Goal: Navigation & Orientation: Find specific page/section

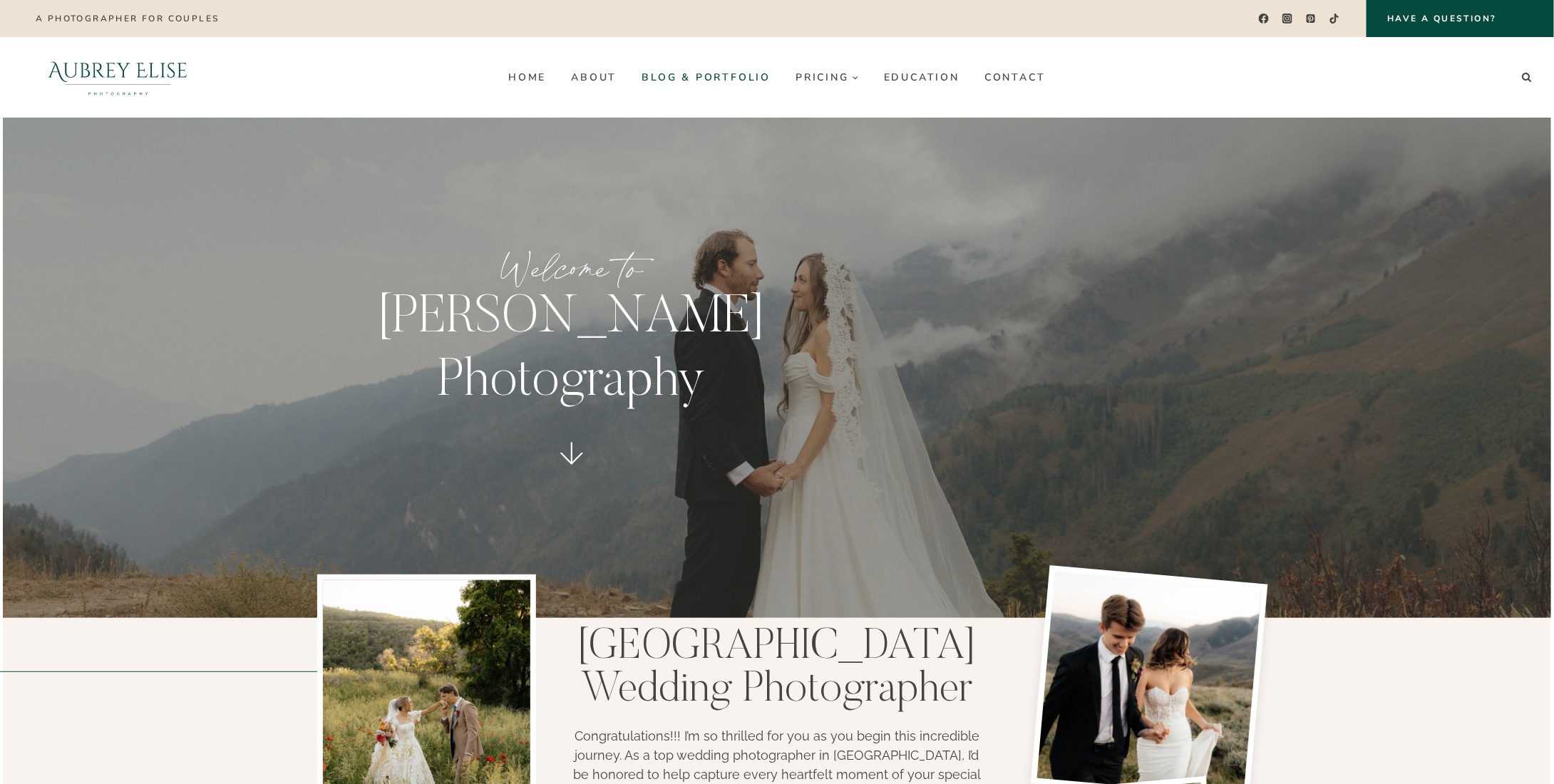
click at [683, 83] on link "Blog & Portfolio" at bounding box center [707, 76] width 154 height 23
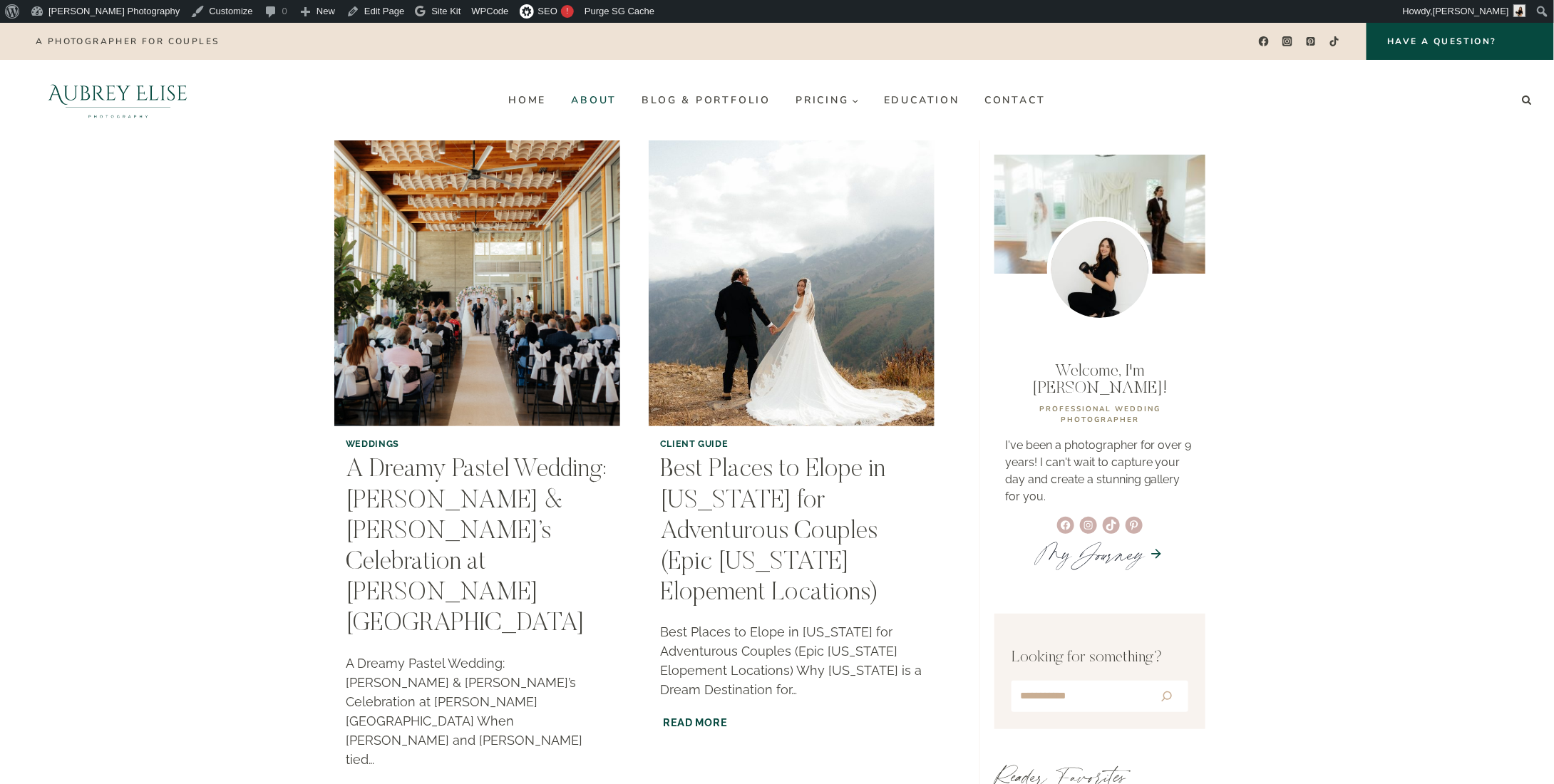
click at [603, 97] on link "About" at bounding box center [593, 100] width 70 height 23
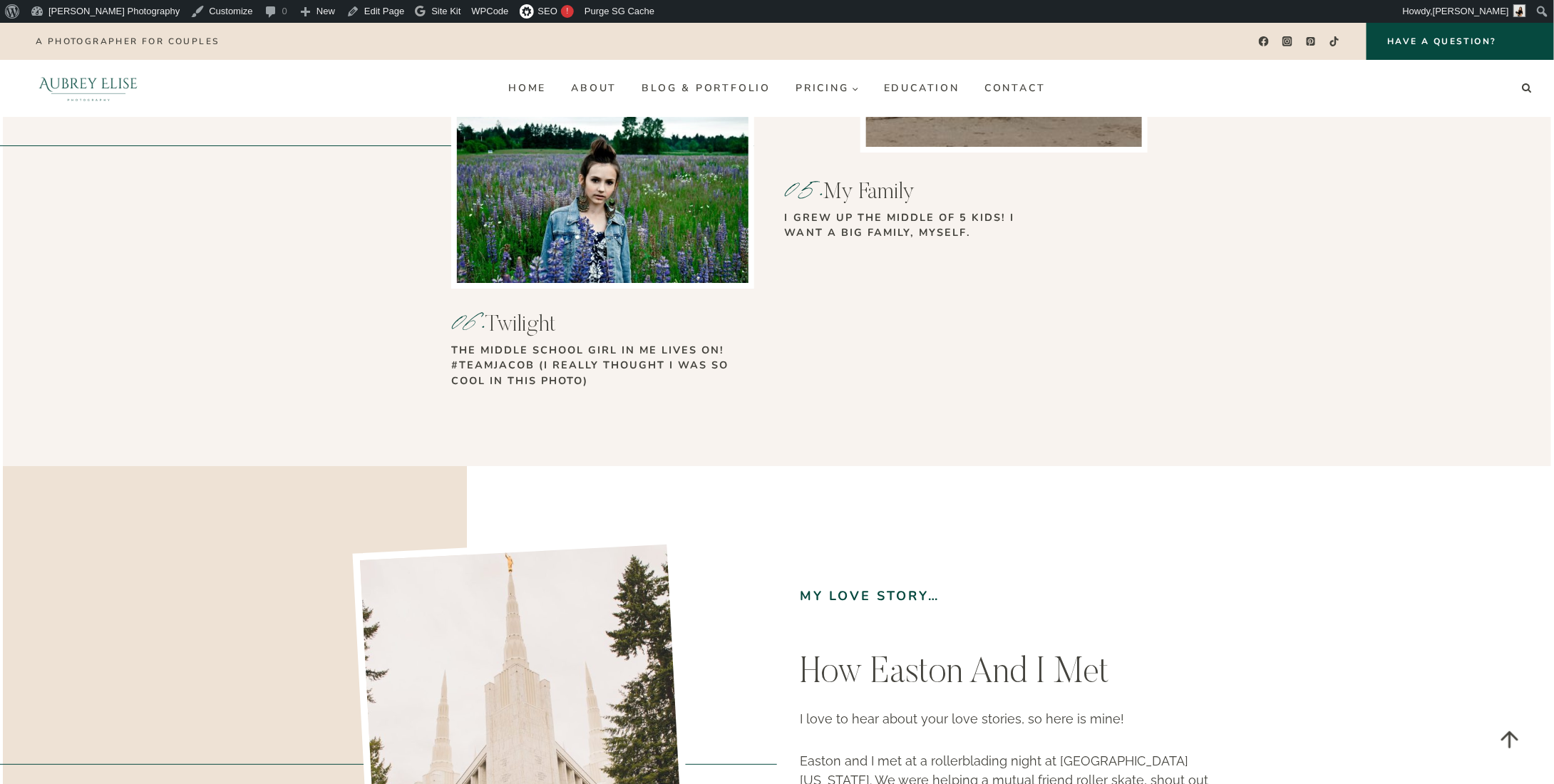
scroll to position [2255, 0]
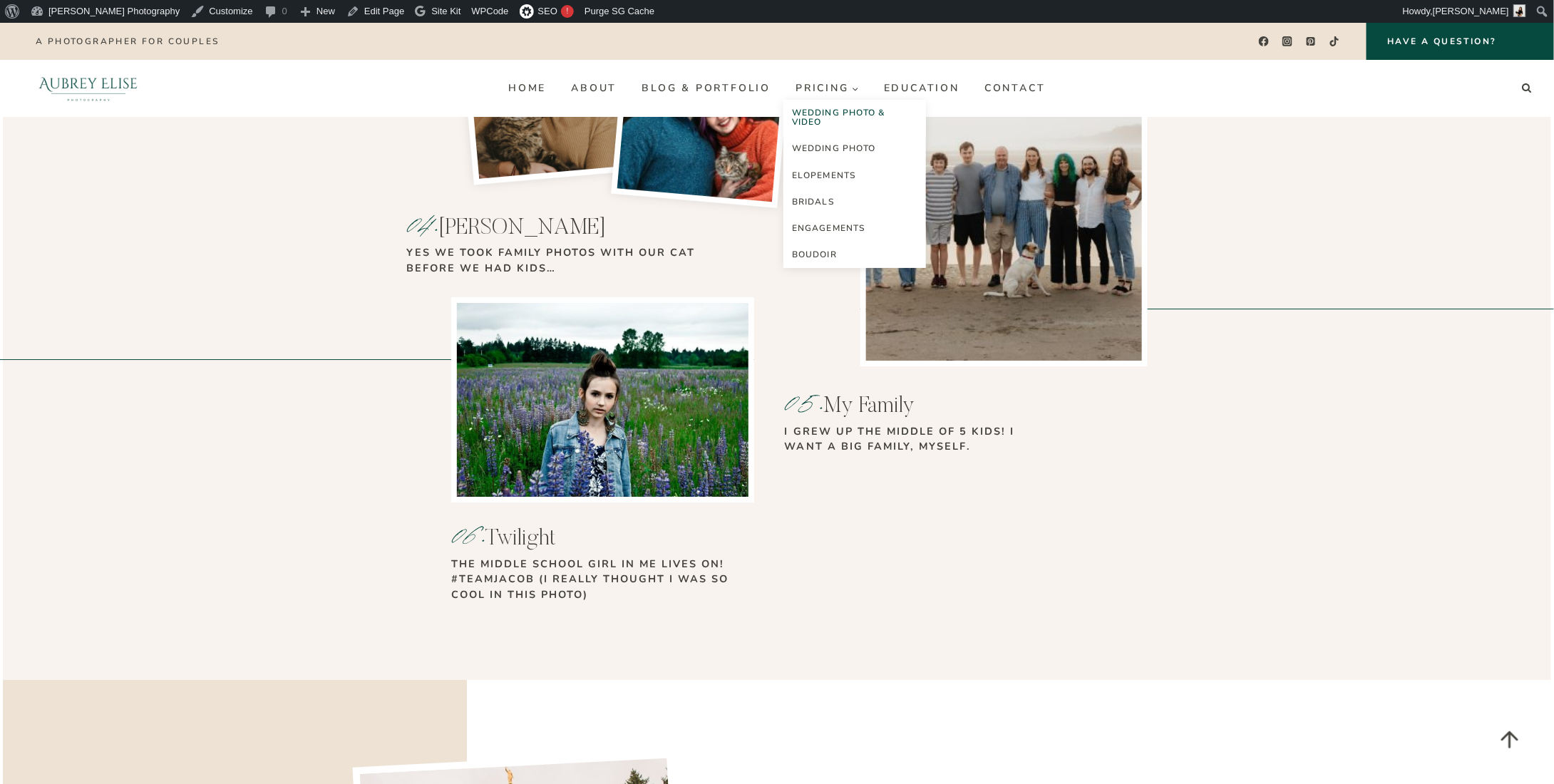
click at [838, 116] on link "Wedding Photo & Video" at bounding box center [855, 118] width 142 height 36
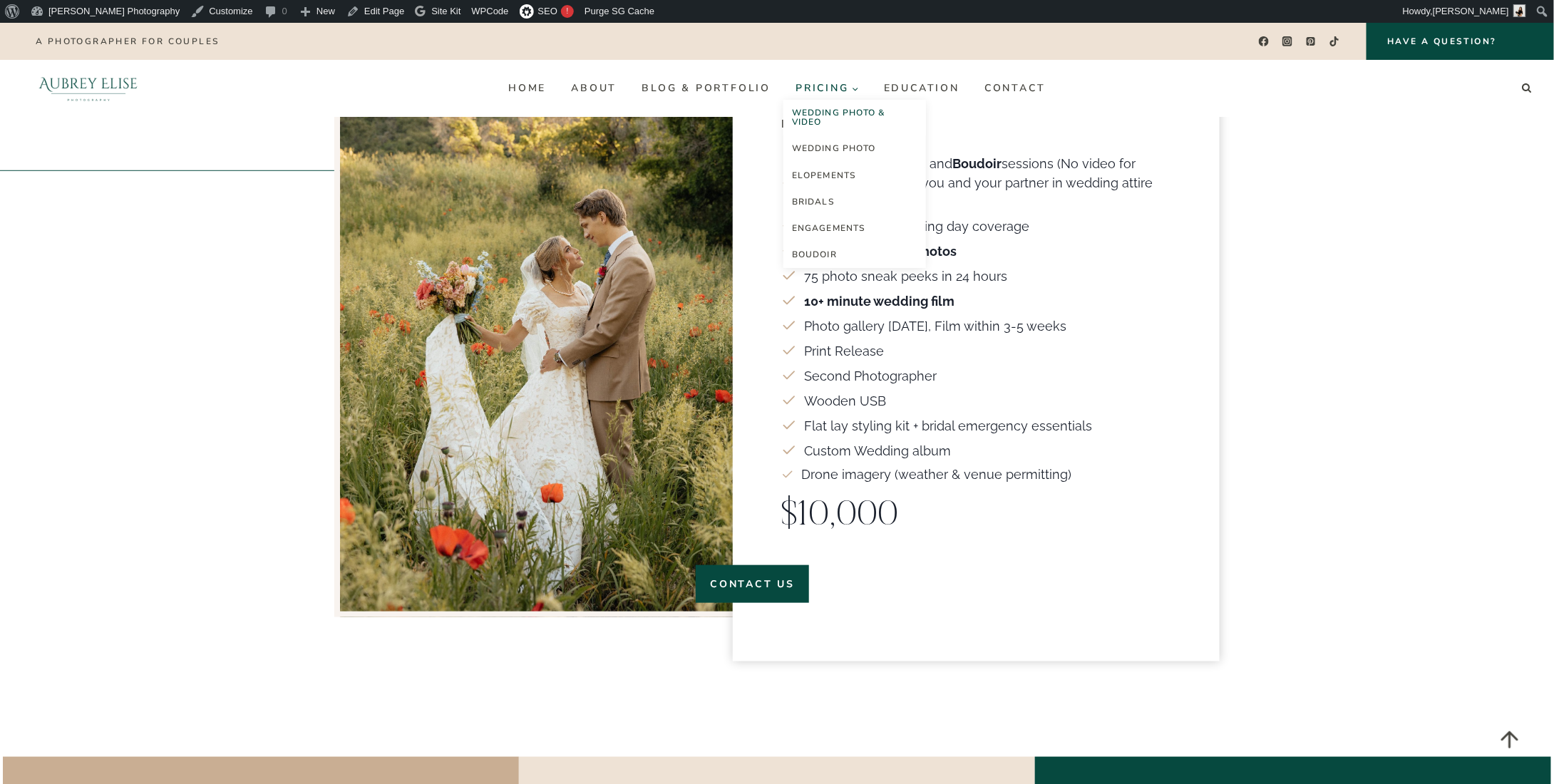
scroll to position [2922, 0]
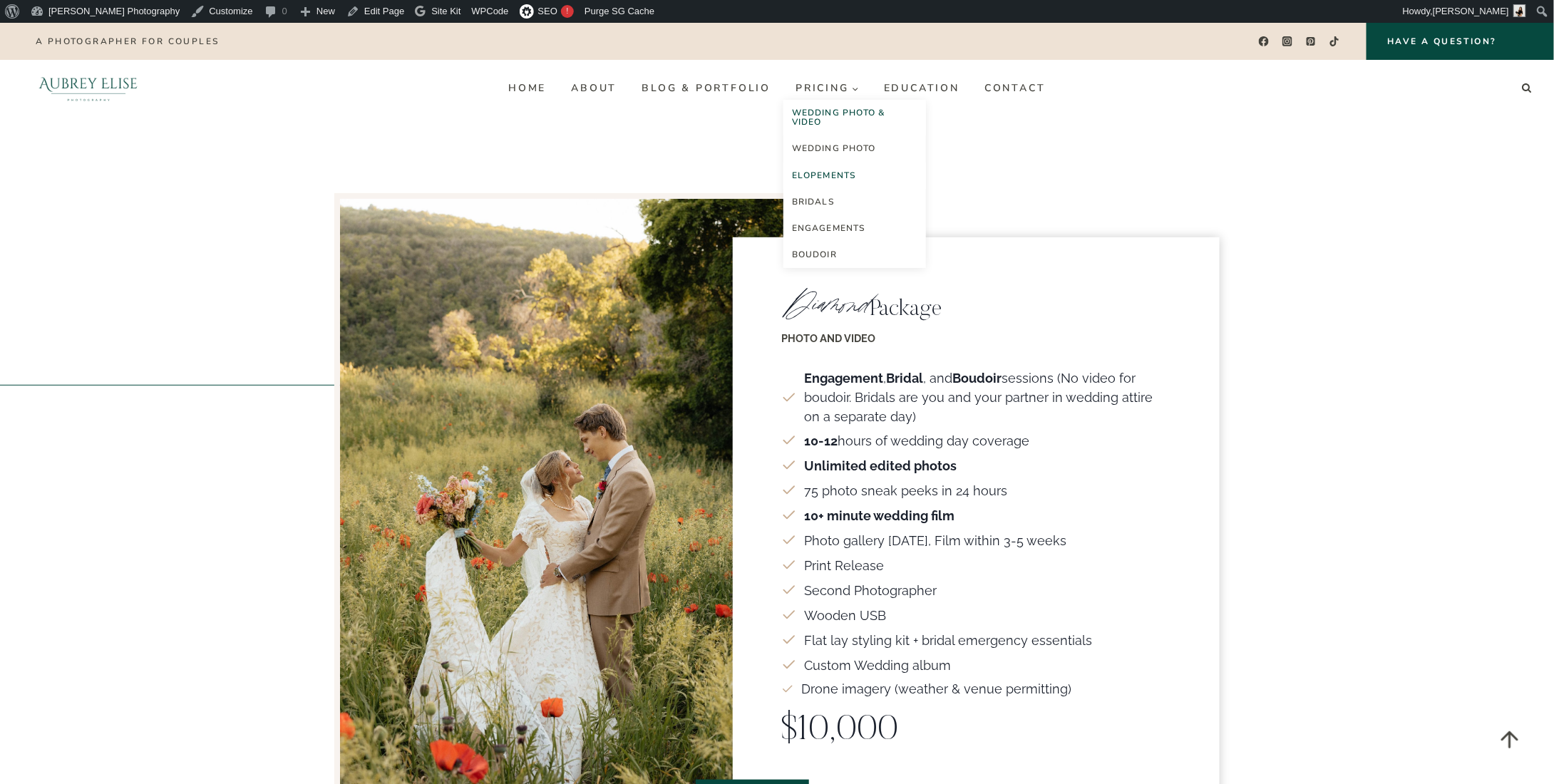
click at [849, 177] on link "Elopements" at bounding box center [855, 175] width 142 height 26
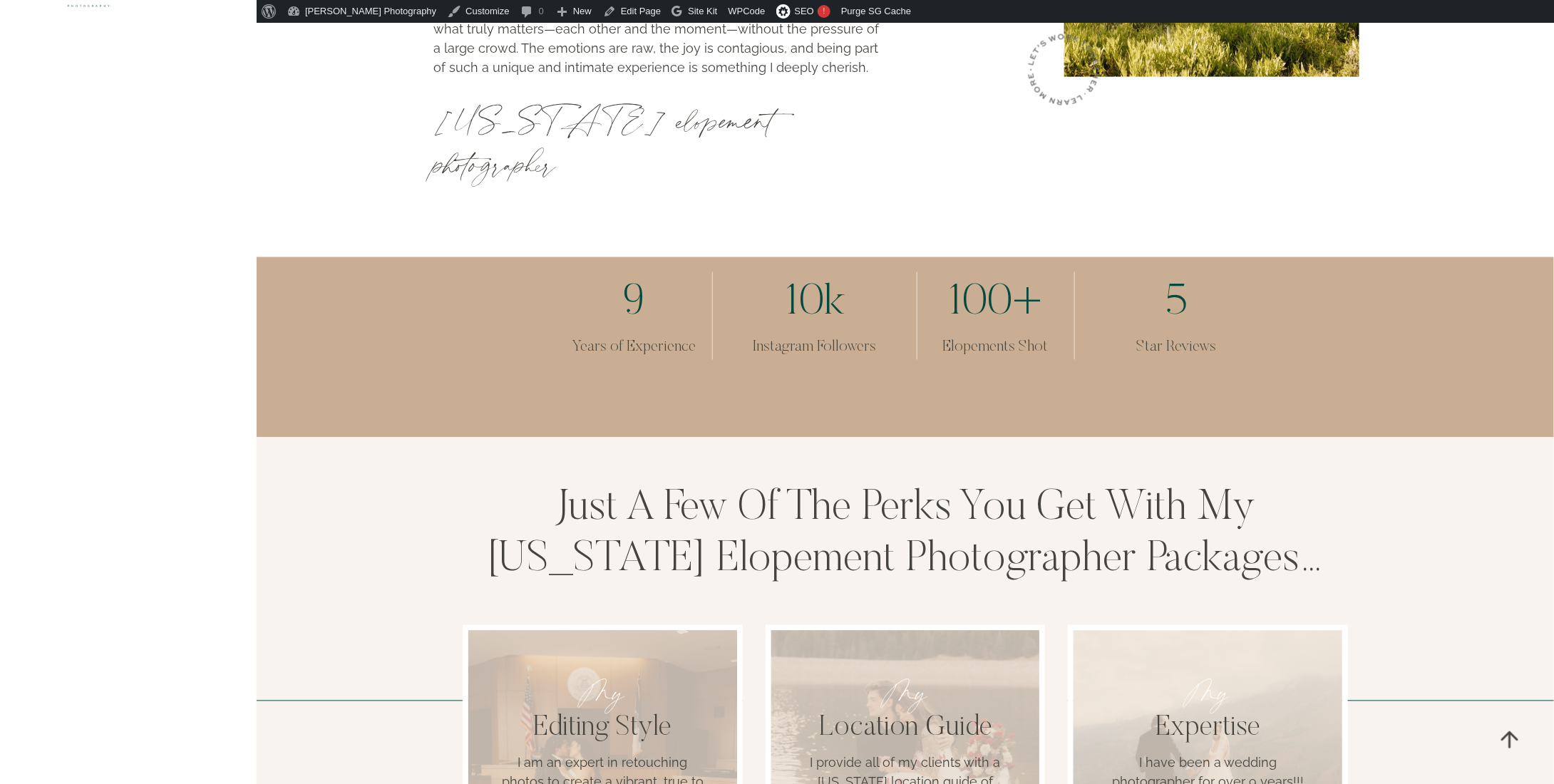
scroll to position [1070, 0]
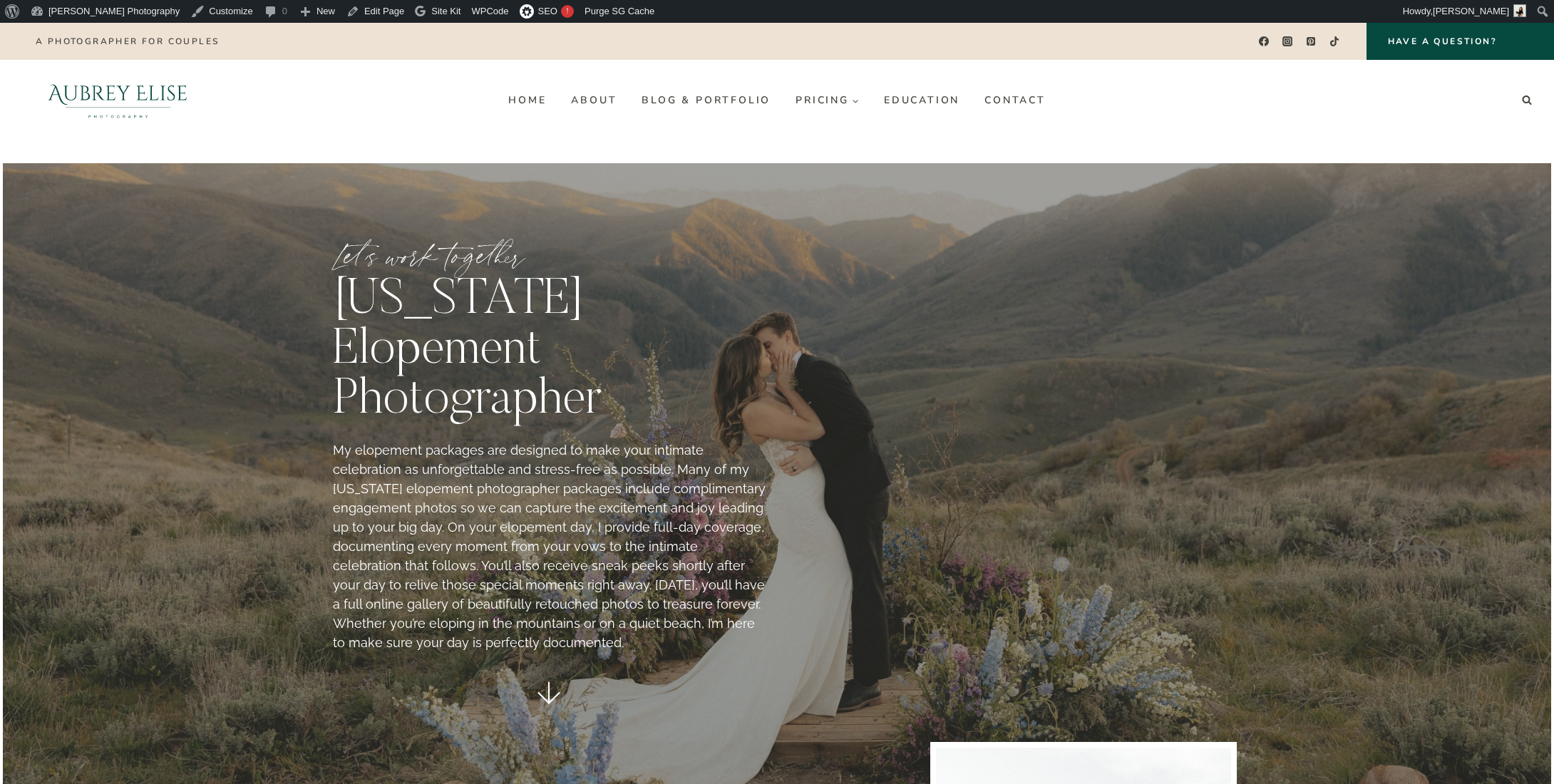
scroll to position [1070, 0]
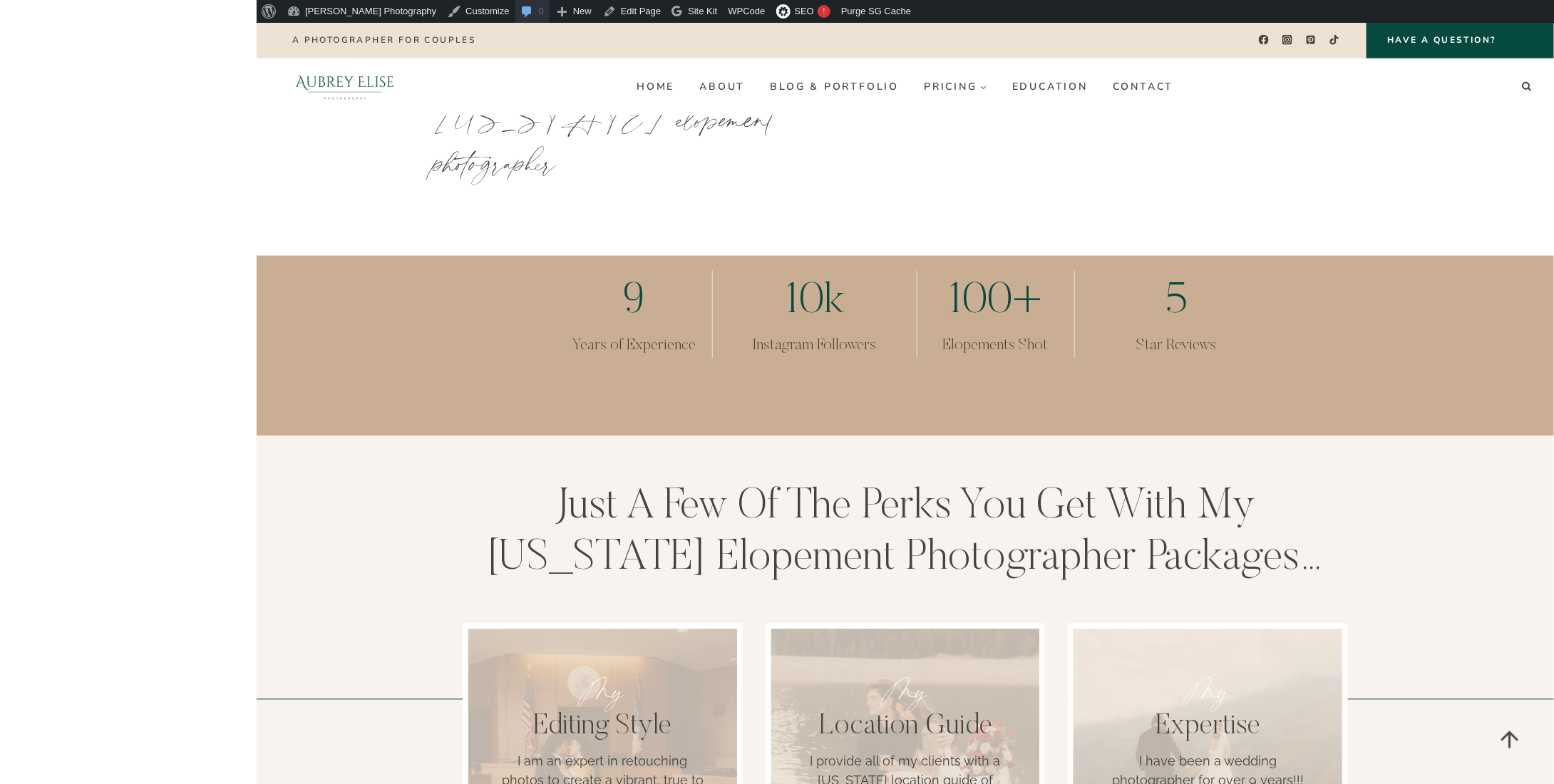
drag, startPoint x: 231, startPoint y: 17, endPoint x: 241, endPoint y: 11, distance: 11.7
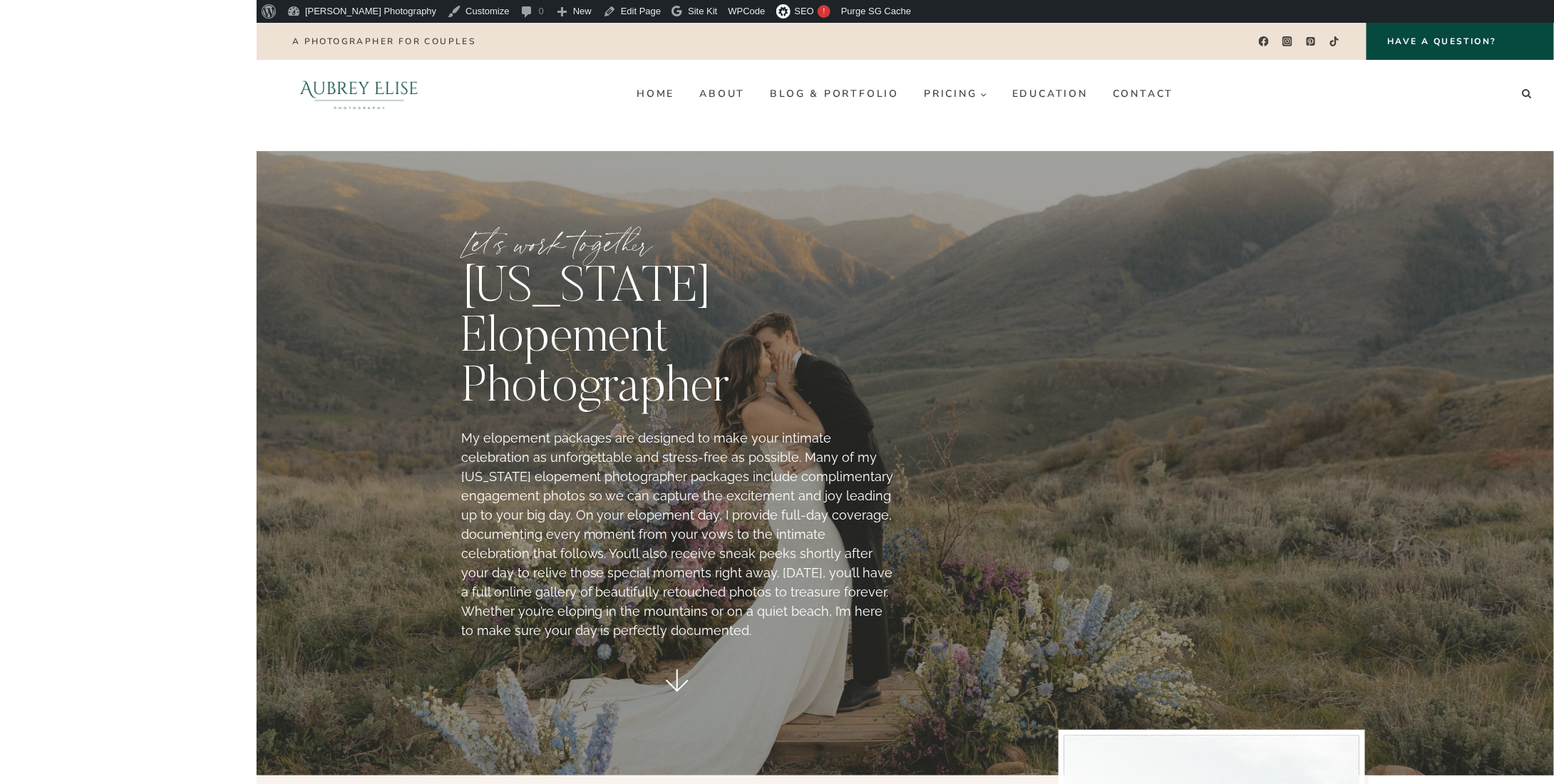
scroll to position [0, 0]
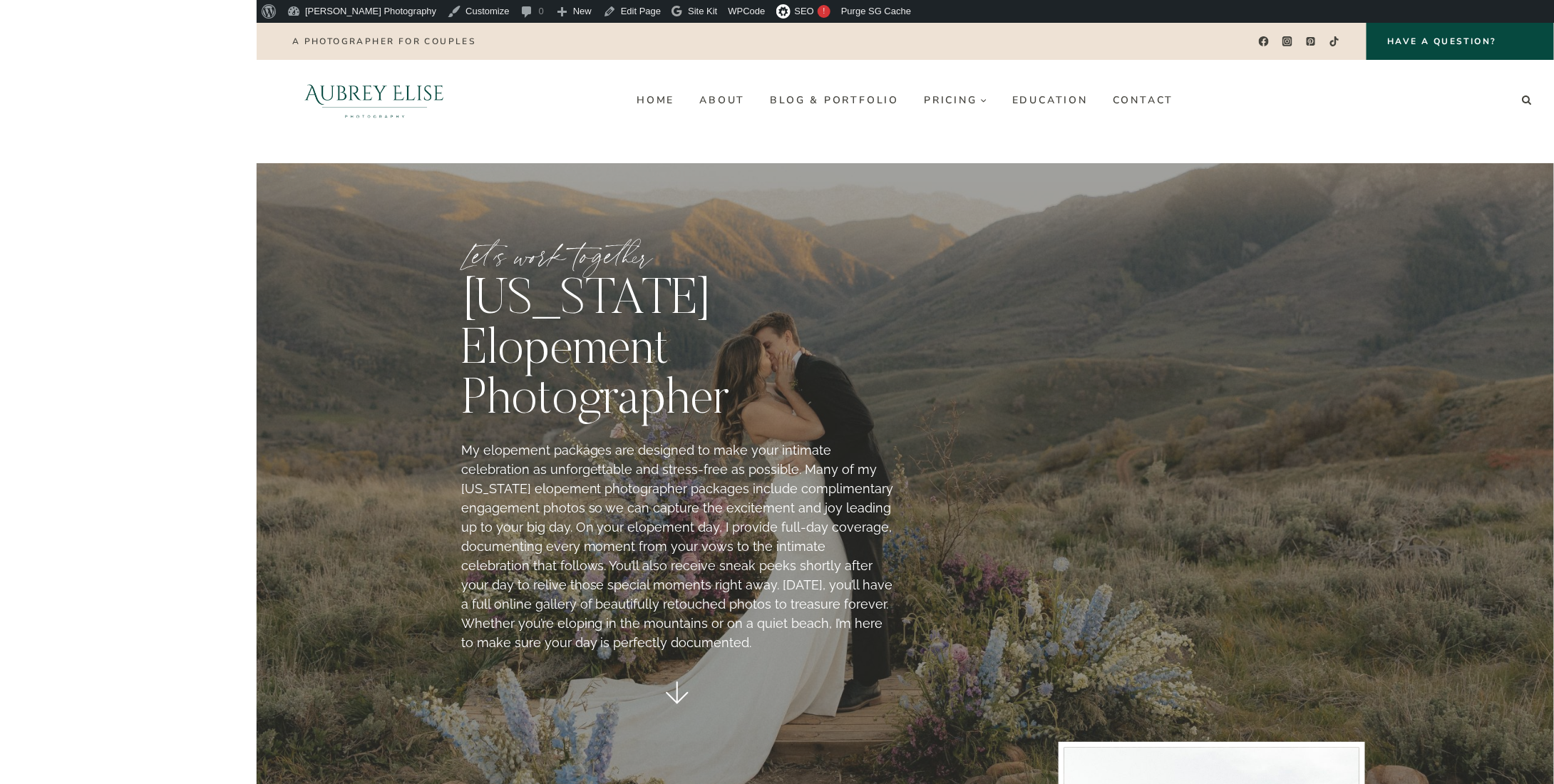
click at [0, 23] on headings-map at bounding box center [0, 23] width 0 height 0
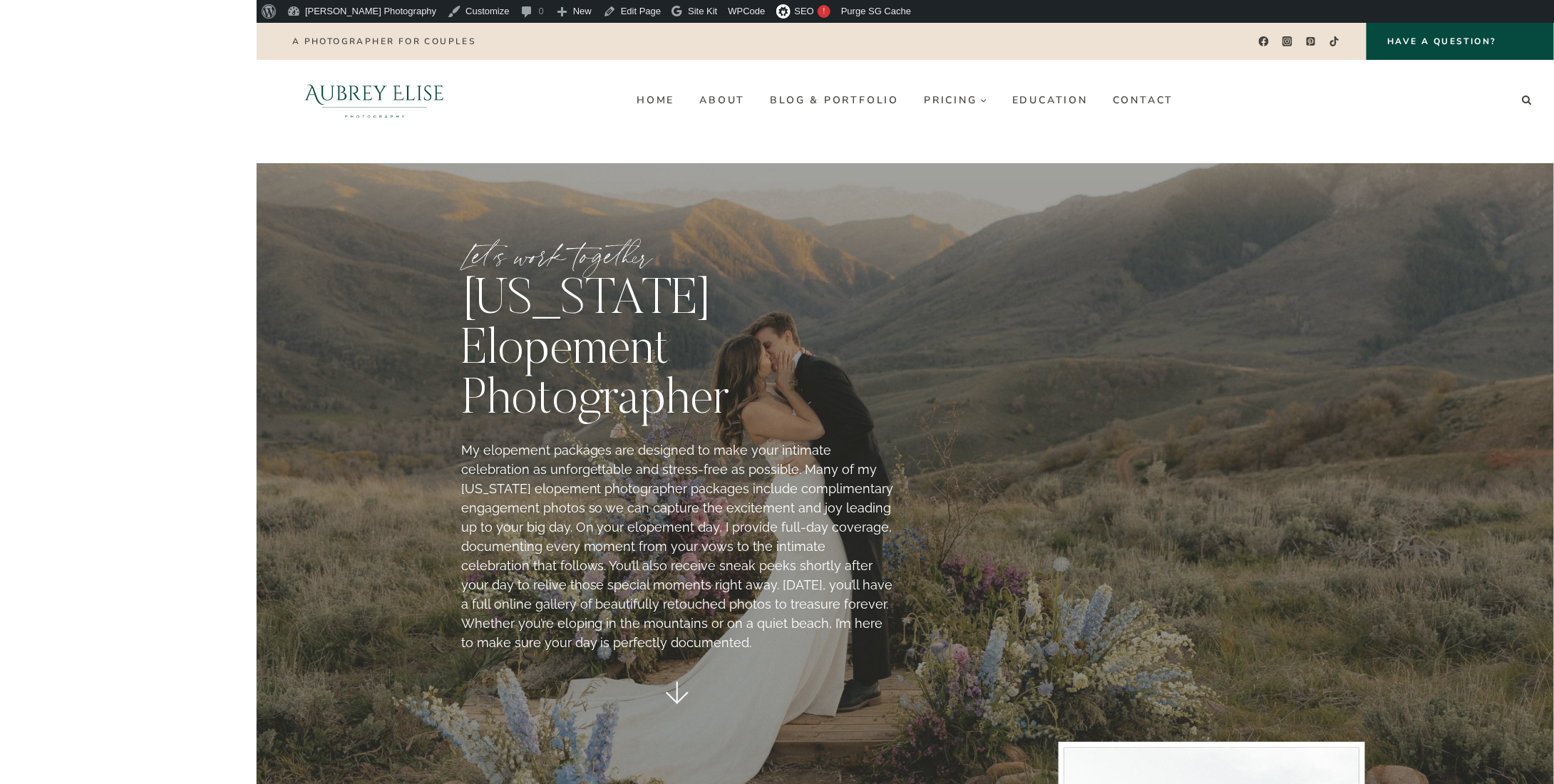
click at [0, 23] on headings-map at bounding box center [0, 23] width 0 height 0
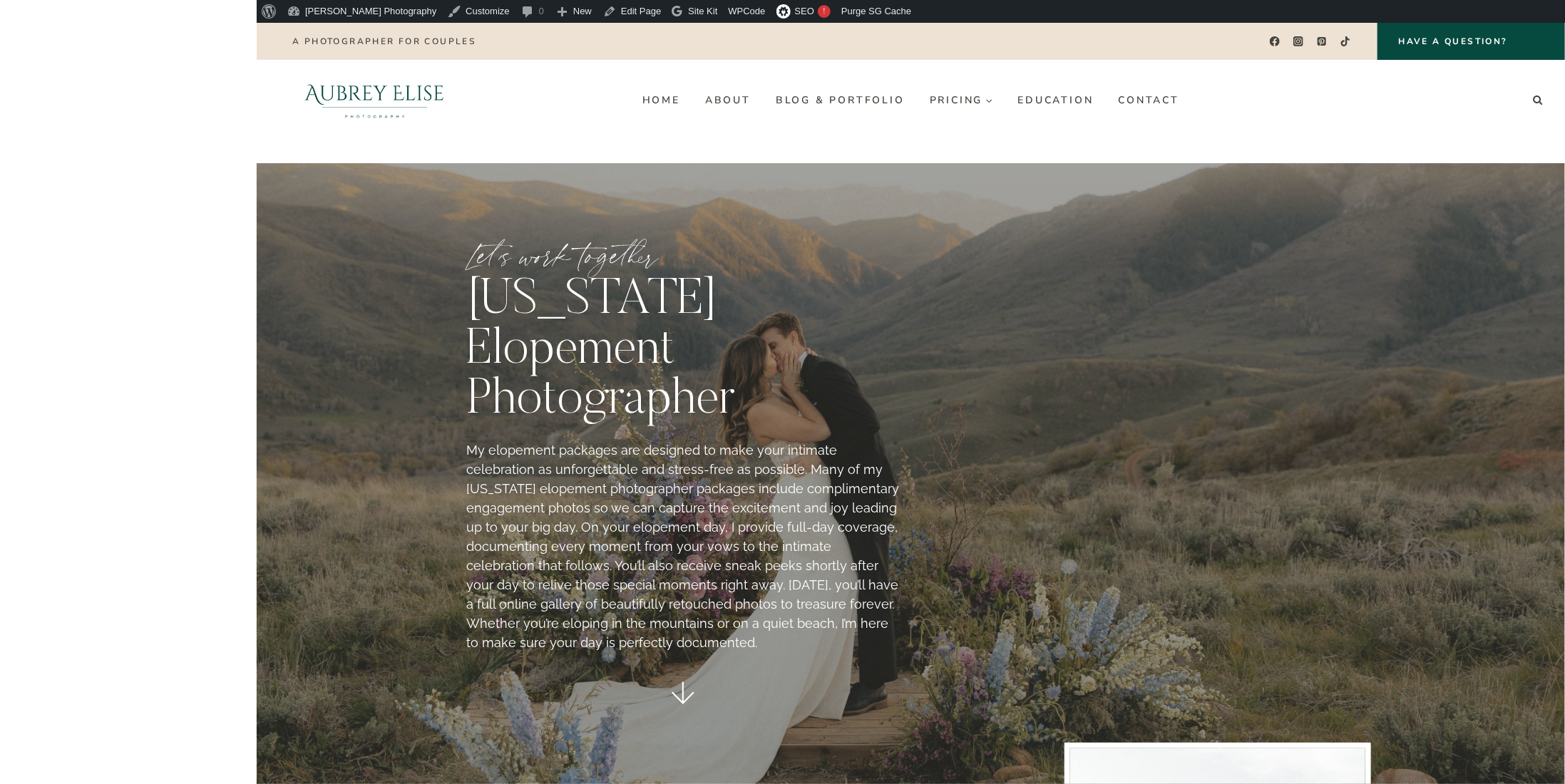
click at [0, 23] on headings-map at bounding box center [0, 23] width 0 height 0
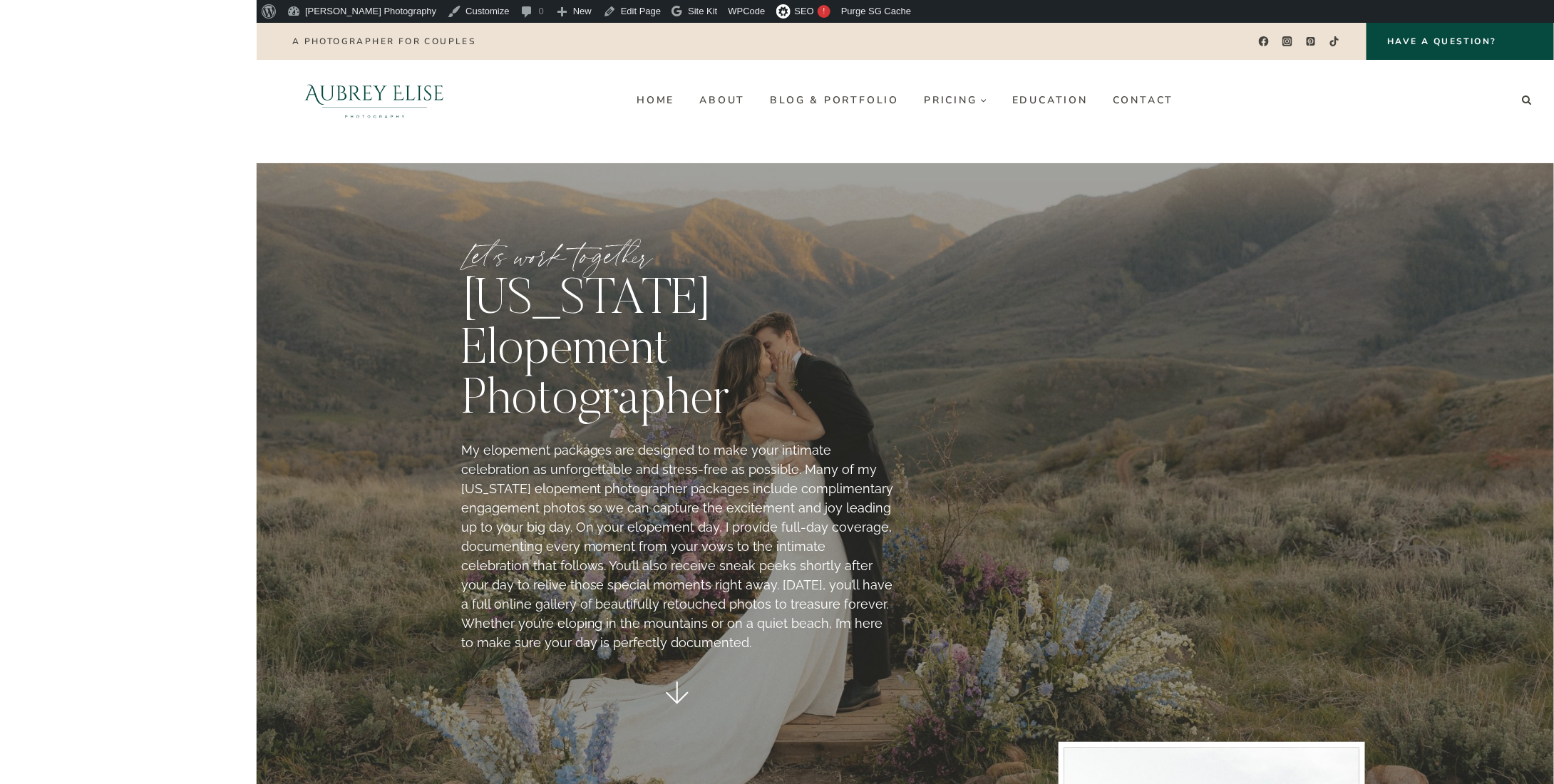
click at [0, 23] on headings-map at bounding box center [0, 23] width 0 height 0
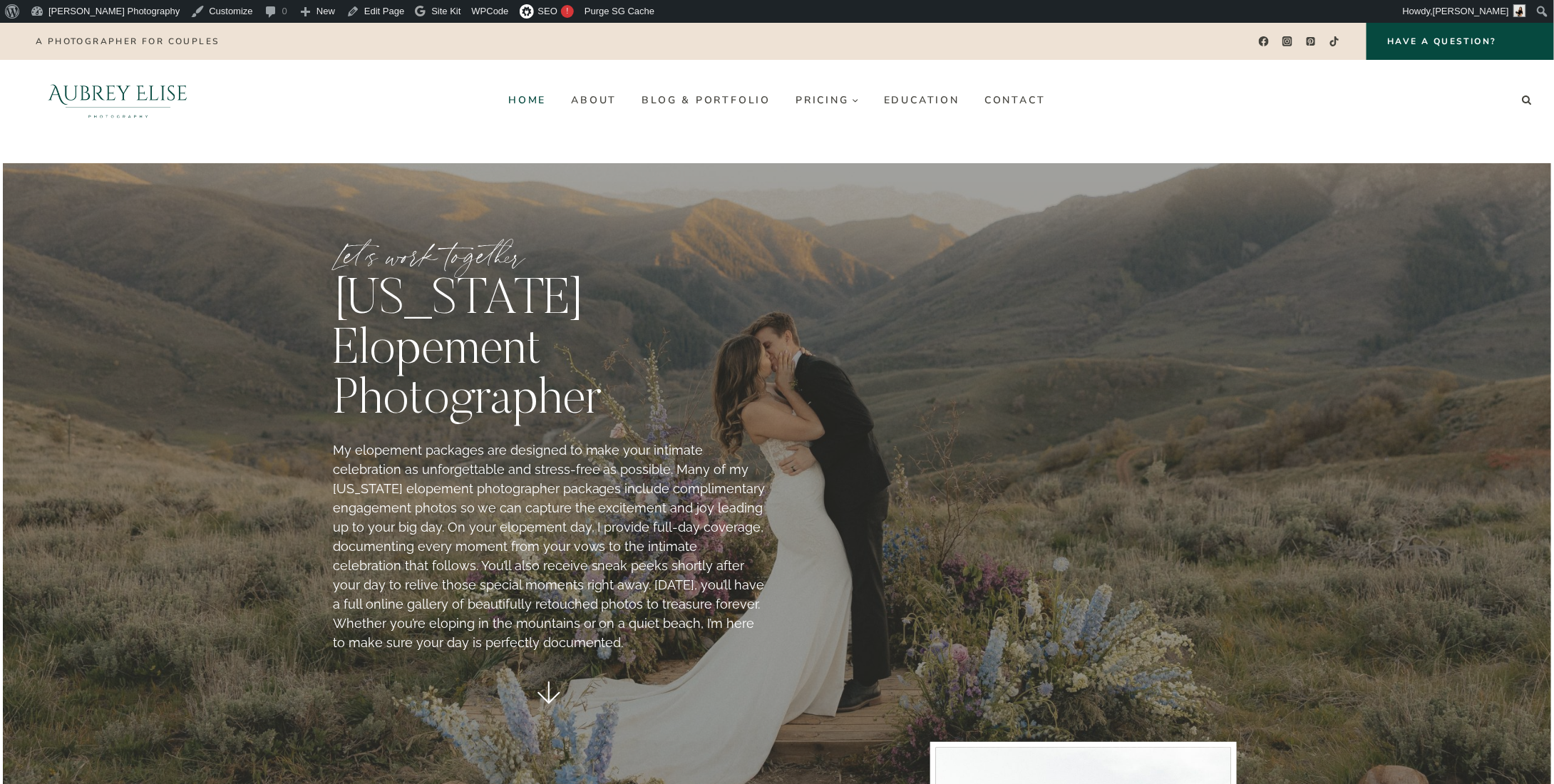
click at [536, 101] on link "Home" at bounding box center [527, 99] width 63 height 23
